Goal: Task Accomplishment & Management: Manage account settings

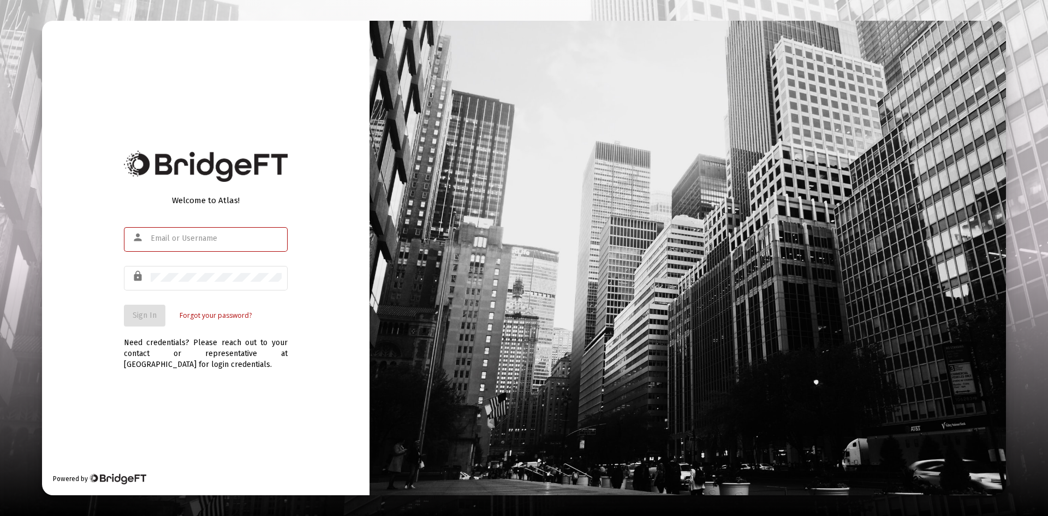
click at [186, 239] on input "text" at bounding box center [216, 238] width 131 height 9
click at [175, 241] on input "text" at bounding box center [216, 238] width 131 height 9
click at [173, 246] on div at bounding box center [216, 238] width 131 height 27
click at [174, 245] on div at bounding box center [216, 238] width 131 height 27
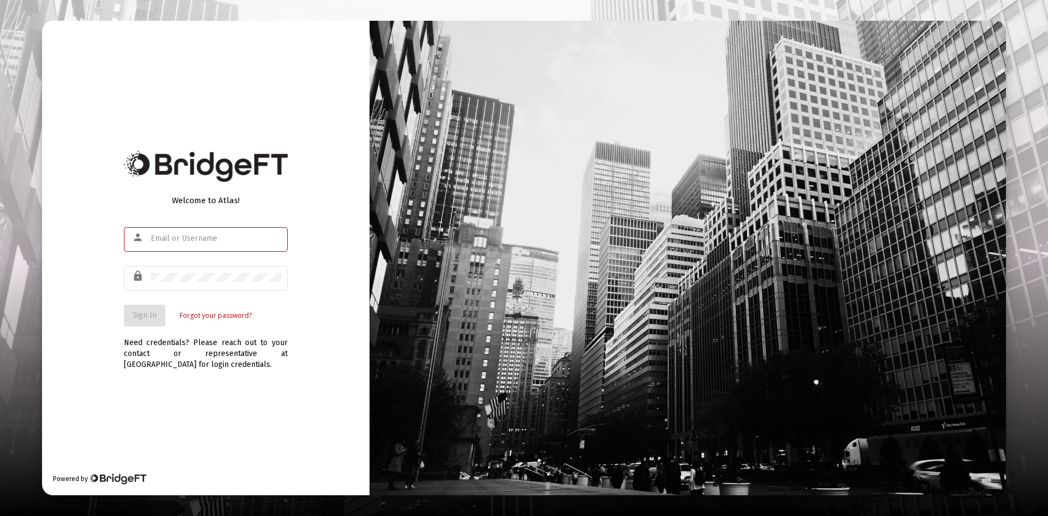
click at [173, 235] on input "text" at bounding box center [216, 238] width 131 height 9
click at [187, 271] on div at bounding box center [216, 277] width 131 height 27
click at [210, 236] on input "harrisopeace" at bounding box center [216, 238] width 131 height 9
type input "[EMAIL_ADDRESS][DOMAIN_NAME]"
click at [200, 284] on div at bounding box center [216, 277] width 131 height 27
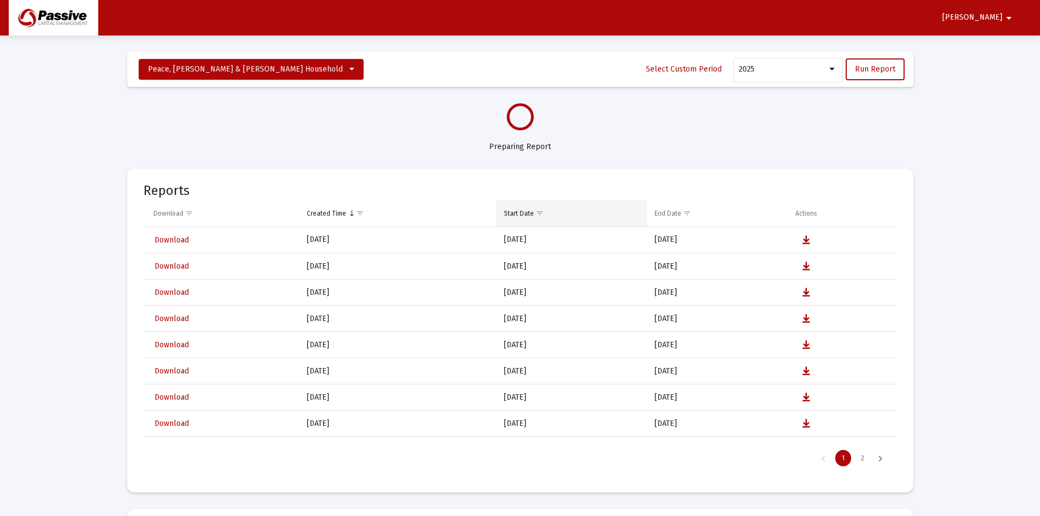
select select "View all"
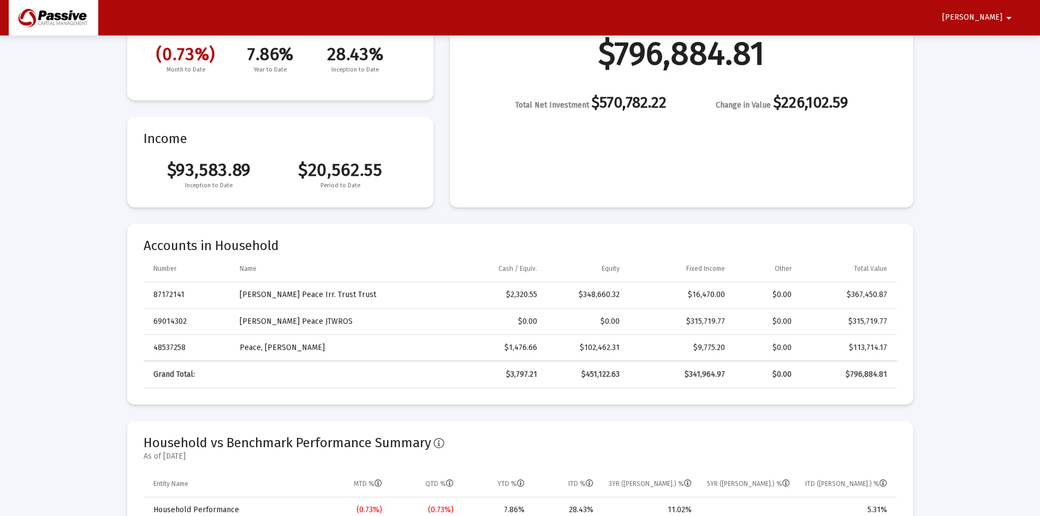
scroll to position [164, 0]
